Goal: Task Accomplishment & Management: Use online tool/utility

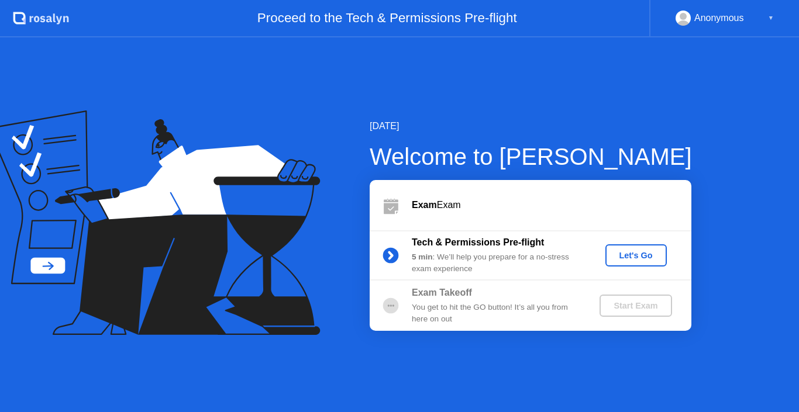
click at [638, 257] on div "Let's Go" at bounding box center [636, 255] width 52 height 9
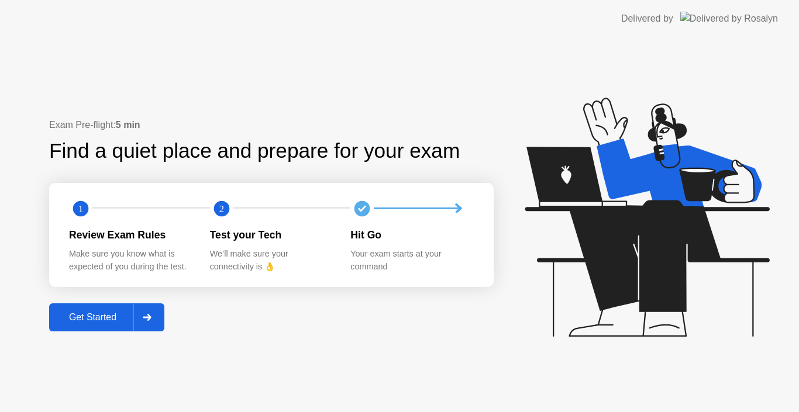
click at [105, 312] on div "Get Started" at bounding box center [93, 317] width 80 height 11
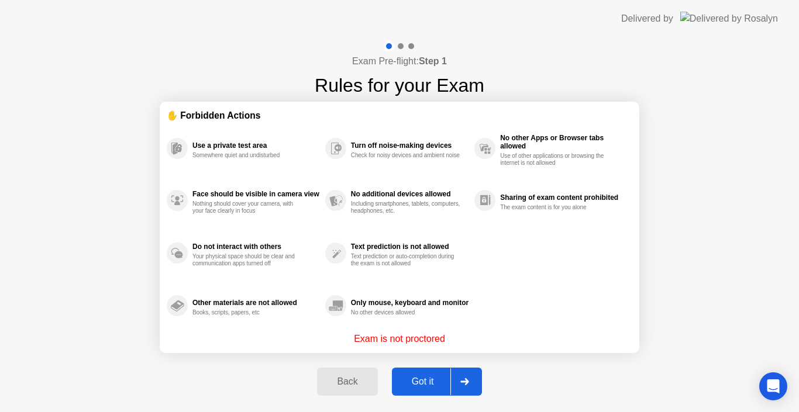
click at [427, 386] on div "Got it" at bounding box center [422, 382] width 55 height 11
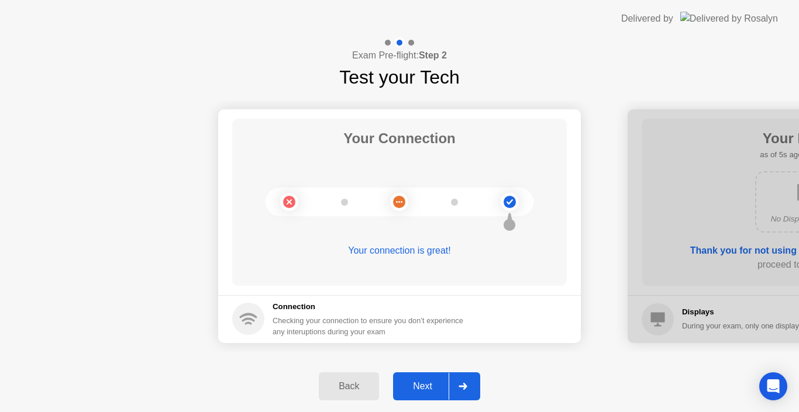
click at [427, 386] on div "Next" at bounding box center [422, 386] width 52 height 11
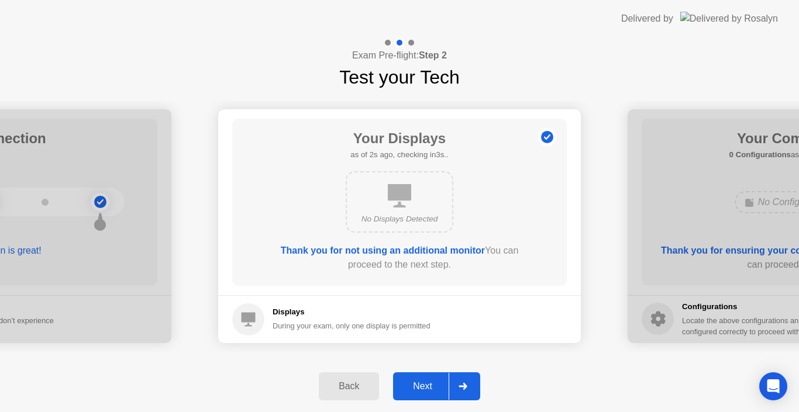
click at [427, 386] on div "Next" at bounding box center [422, 386] width 52 height 11
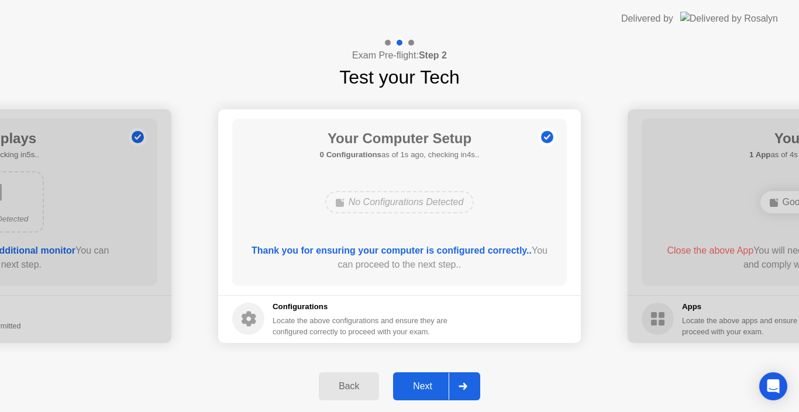
click at [427, 386] on div "Next" at bounding box center [422, 386] width 52 height 11
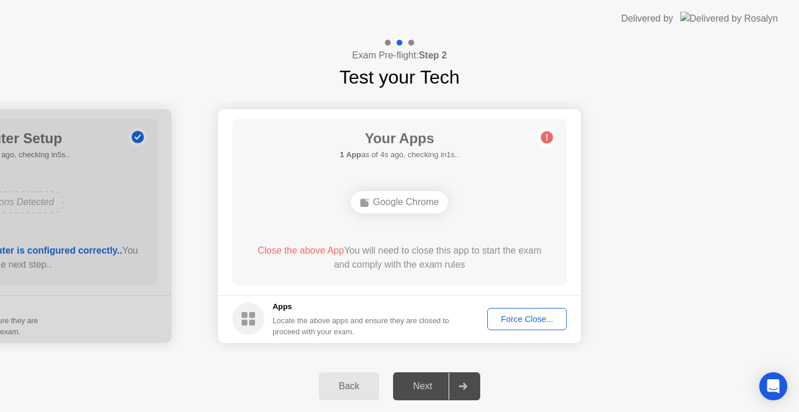
click at [524, 315] on div "Force Close..." at bounding box center [526, 319] width 71 height 9
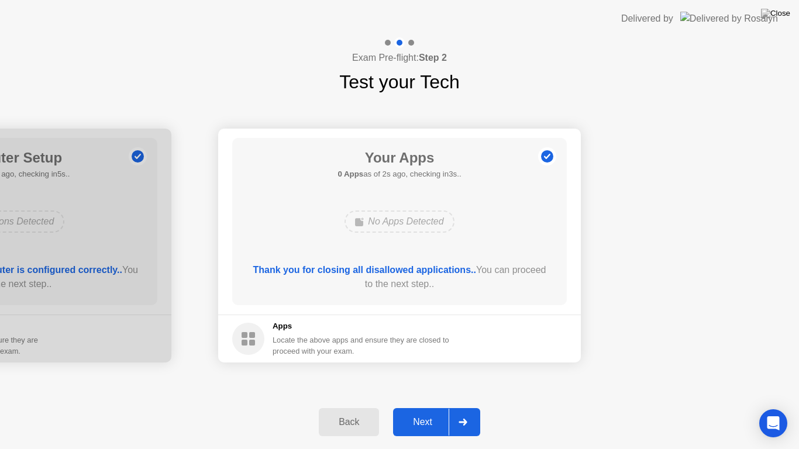
click at [427, 412] on div "Next" at bounding box center [422, 422] width 52 height 11
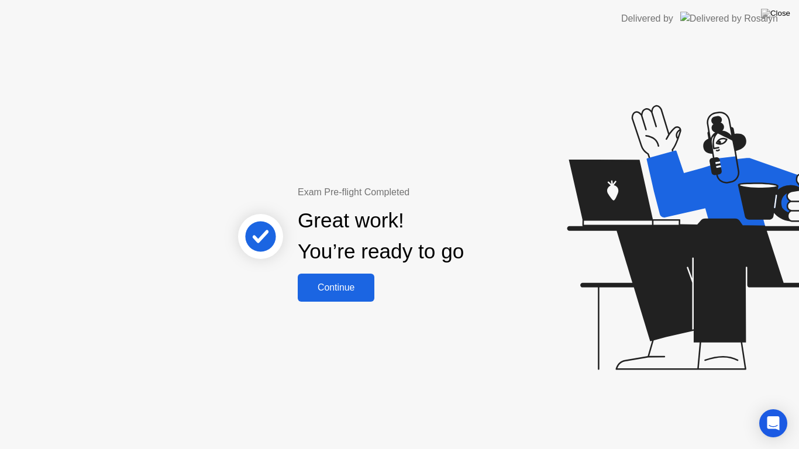
click at [338, 282] on div "Continue" at bounding box center [336, 287] width 70 height 11
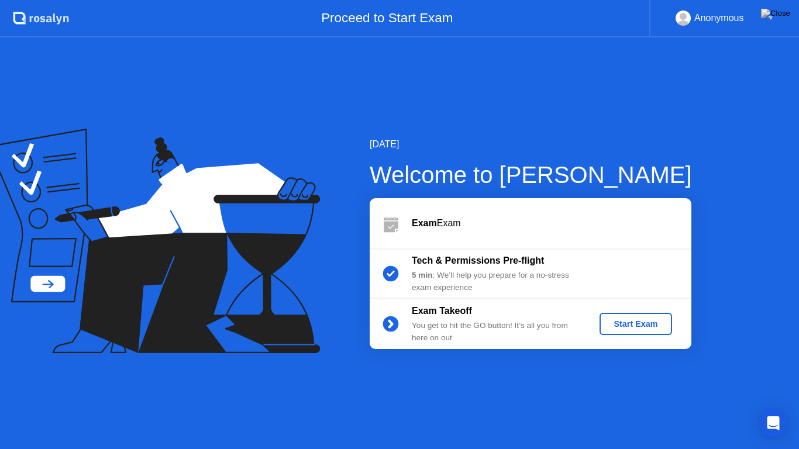
click at [643, 319] on div "Start Exam" at bounding box center [635, 323] width 63 height 9
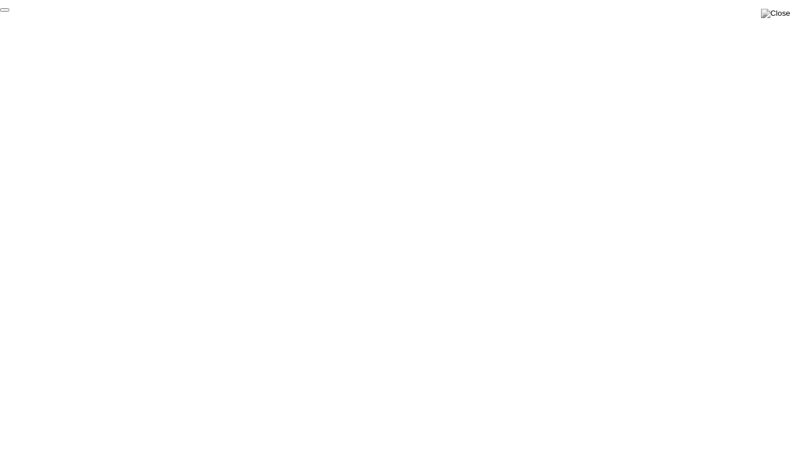
click div "End Proctoring Session"
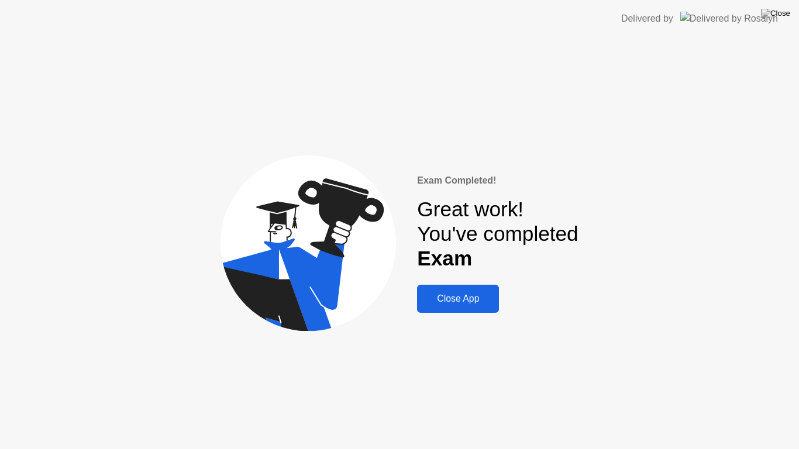
click at [481, 304] on div "Close App" at bounding box center [457, 299] width 75 height 11
